Goal: Register for event/course

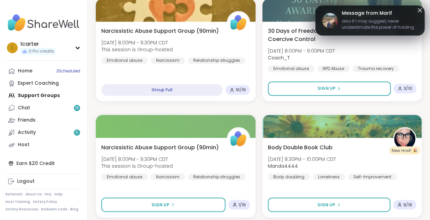
click at [421, 13] on icon at bounding box center [420, 10] width 8 height 8
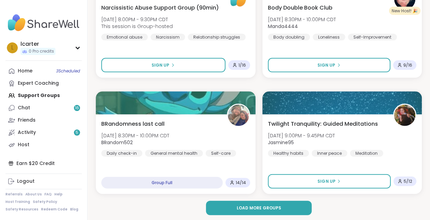
scroll to position [1975, 0]
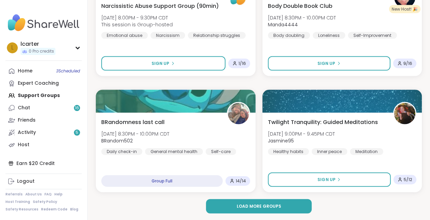
click at [252, 204] on span "Load more groups" at bounding box center [258, 207] width 44 height 6
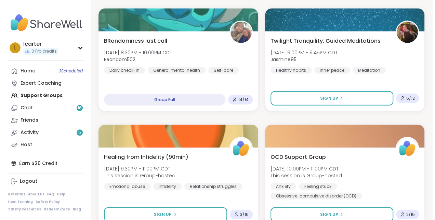
scroll to position [2037, 0]
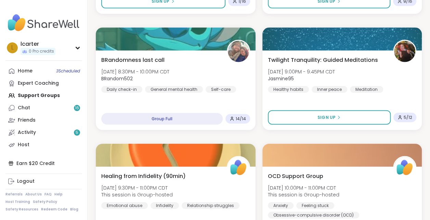
click at [337, 118] on icon at bounding box center [339, 118] width 4 height 4
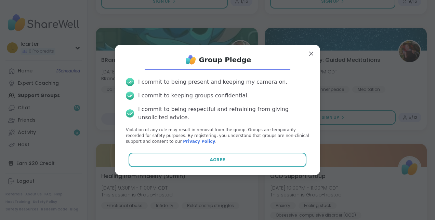
click at [213, 157] on span "Agree" at bounding box center [217, 160] width 15 height 6
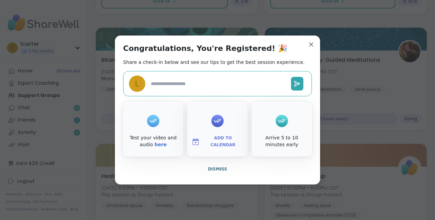
type textarea "*"
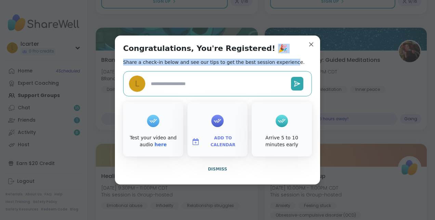
drag, startPoint x: 274, startPoint y: 37, endPoint x: 301, endPoint y: 42, distance: 27.0
click at [248, 42] on div "Congratulations, You're Registered! 🎉 Share a check-in below and see our tips t…" at bounding box center [217, 110] width 205 height 149
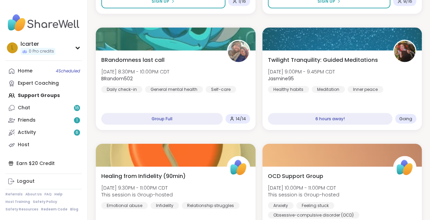
click at [405, 118] on span "Going" at bounding box center [405, 118] width 13 height 5
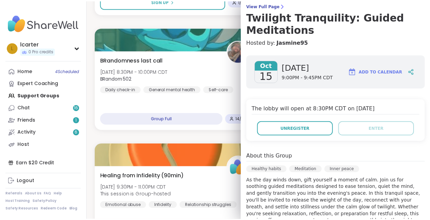
scroll to position [58, 0]
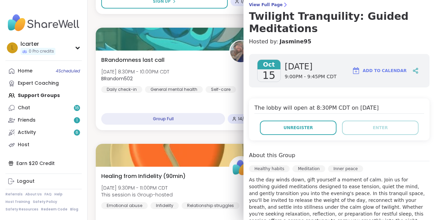
click at [415, 69] on icon at bounding box center [416, 69] width 2 height 1
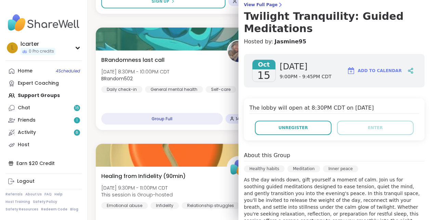
click at [365, 70] on span "Add to Calendar" at bounding box center [380, 71] width 44 height 6
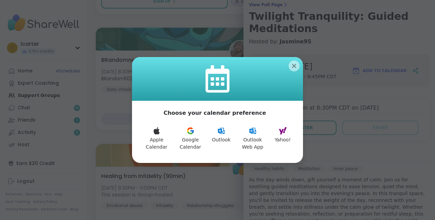
click at [252, 139] on button "Outlook Web App" at bounding box center [253, 139] width 36 height 32
click at [254, 133] on icon at bounding box center [252, 131] width 7 height 6
click at [247, 138] on button "Outlook Web App" at bounding box center [253, 139] width 36 height 32
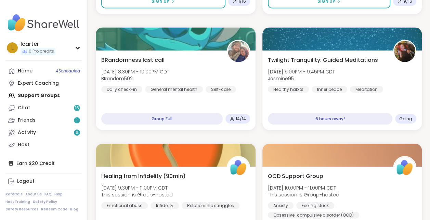
click at [204, 135] on div "The lie between beliefs Wed, Oct 15 | 2:00PM - 3:00PM CDT MichelleH Feeling stu…" at bounding box center [259, 137] width 326 height 4173
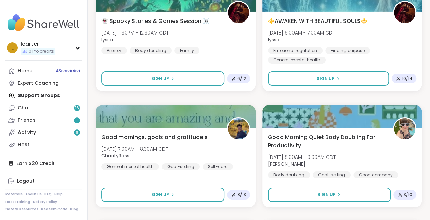
scroll to position [2454, 0]
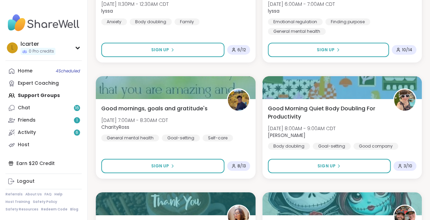
click at [72, 72] on span "4 Scheduled" at bounding box center [68, 70] width 24 height 5
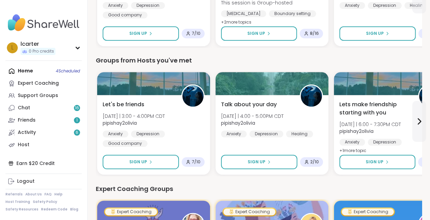
scroll to position [306, 0]
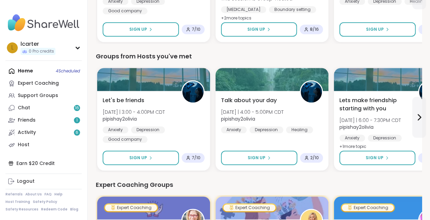
click at [384, 161] on div "Sign Up" at bounding box center [377, 158] width 23 height 6
click at [422, 118] on icon at bounding box center [419, 117] width 8 height 8
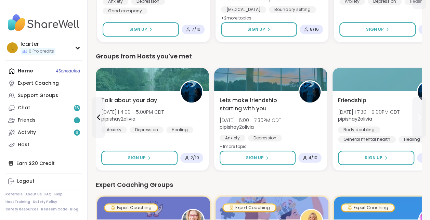
click at [422, 118] on icon at bounding box center [419, 117] width 8 height 8
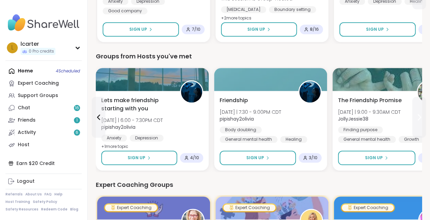
click at [422, 118] on icon at bounding box center [419, 117] width 8 height 8
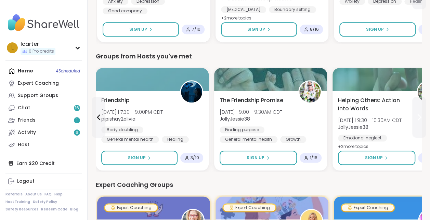
click at [422, 118] on icon at bounding box center [419, 117] width 8 height 8
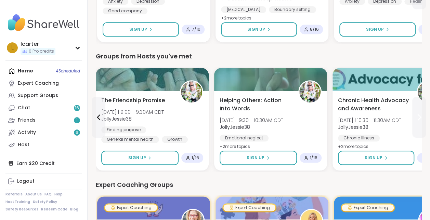
click at [422, 118] on icon at bounding box center [419, 117] width 8 height 8
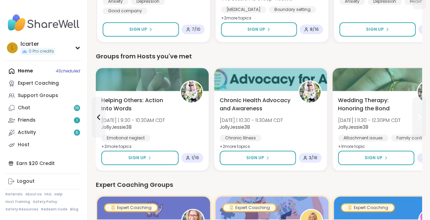
click at [422, 118] on icon at bounding box center [419, 117] width 8 height 8
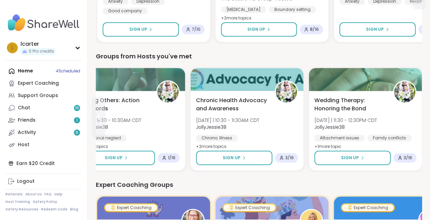
click at [100, 114] on icon at bounding box center [98, 117] width 8 height 8
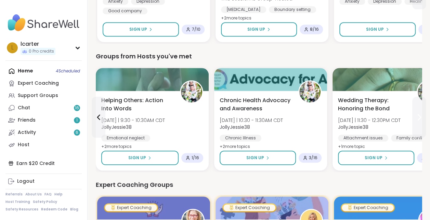
click at [422, 117] on icon at bounding box center [419, 117] width 8 height 8
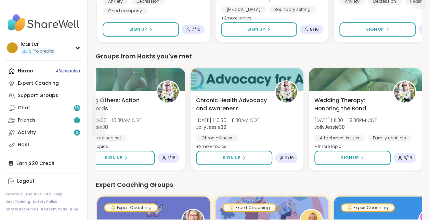
click at [92, 118] on button at bounding box center [99, 117] width 14 height 41
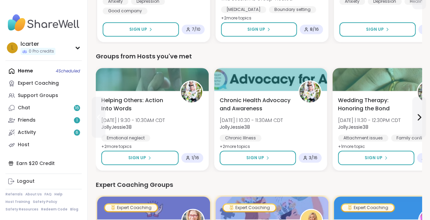
click at [98, 117] on icon at bounding box center [98, 117] width 8 height 8
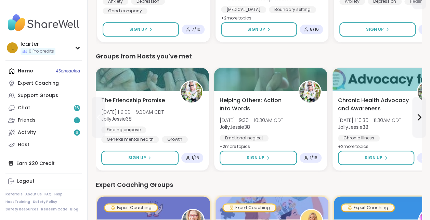
click at [98, 117] on icon at bounding box center [98, 117] width 8 height 8
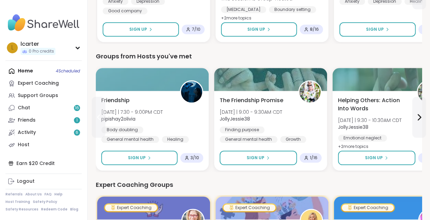
click at [103, 116] on button at bounding box center [99, 117] width 14 height 41
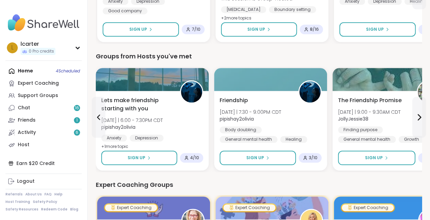
click at [150, 155] on button "Sign Up" at bounding box center [139, 158] width 76 height 14
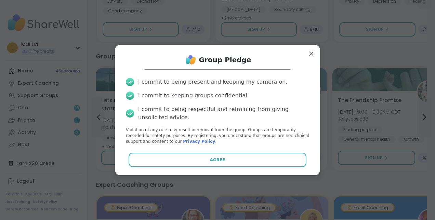
click at [199, 158] on button "Agree" at bounding box center [218, 160] width 178 height 14
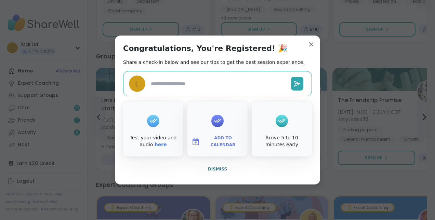
type textarea "*"
click at [212, 124] on icon at bounding box center [217, 121] width 11 height 11
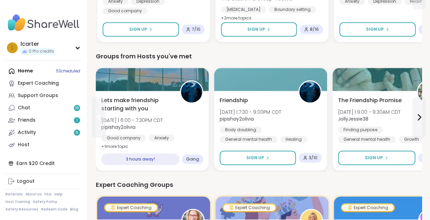
click at [102, 116] on icon at bounding box center [98, 117] width 8 height 8
